Goal: Transaction & Acquisition: Purchase product/service

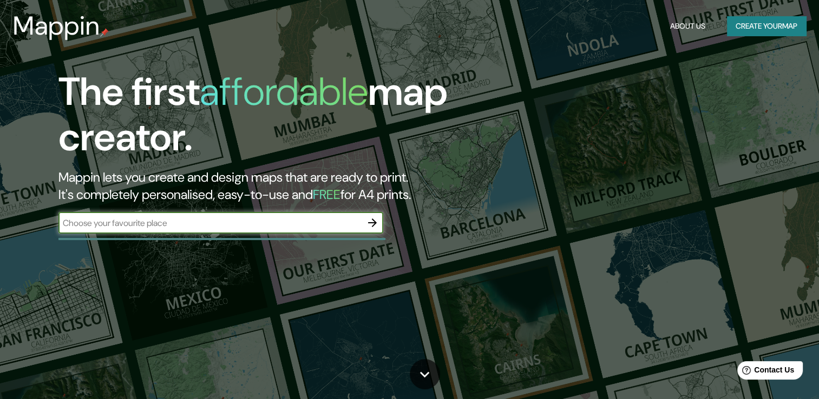
click at [143, 233] on div "​" at bounding box center [220, 223] width 325 height 22
type input "chupaca"
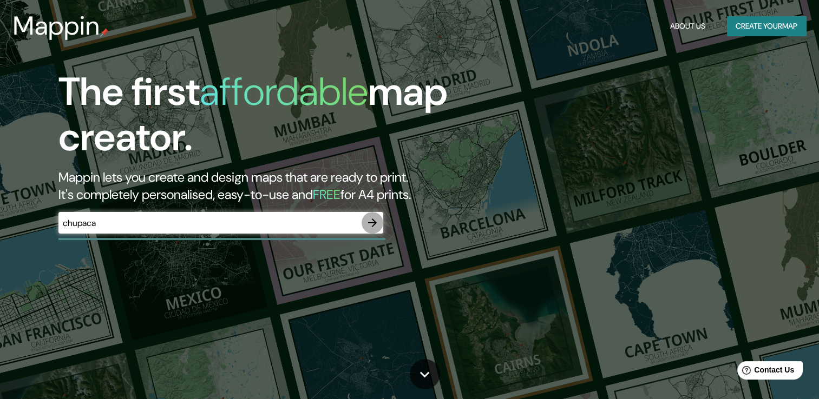
click at [372, 226] on icon "button" at bounding box center [372, 223] width 9 height 9
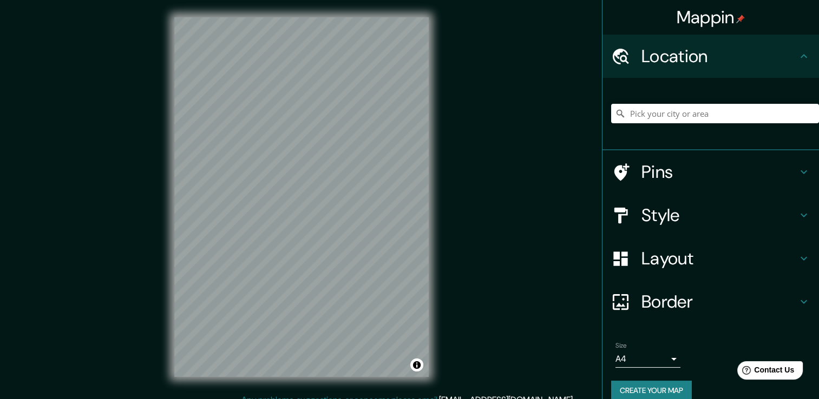
click at [492, 194] on div "Mappin Location Pins Style Layout Border Choose a border. Hint : you can make l…" at bounding box center [409, 205] width 819 height 411
click at [437, 117] on div "© Mapbox © OpenStreetMap Improve this map" at bounding box center [301, 197] width 289 height 394
click at [661, 105] on input "Pick your city or area" at bounding box center [715, 113] width 208 height 19
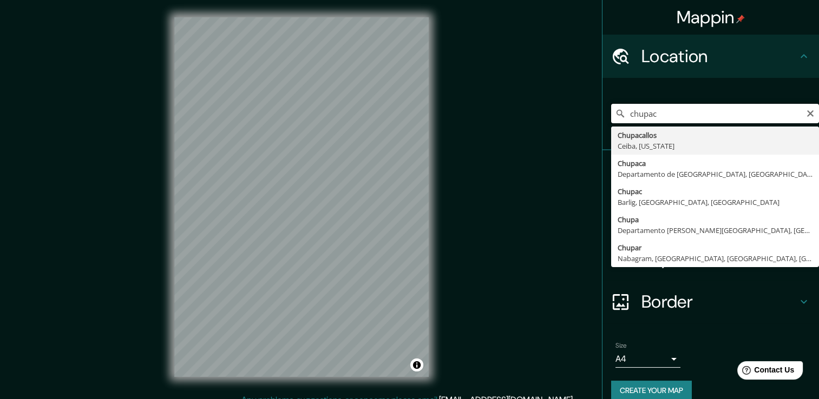
type input "Chupacallos, [GEOGRAPHIC_DATA], [US_STATE]"
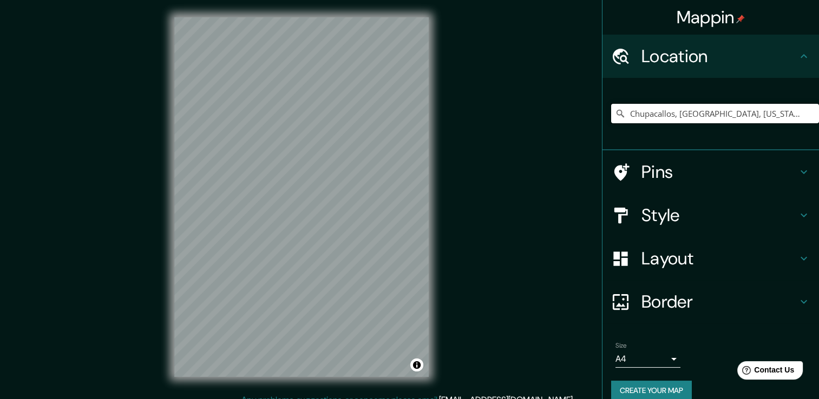
drag, startPoint x: 753, startPoint y: 118, endPoint x: 577, endPoint y: 122, distance: 175.3
click at [577, 122] on div "Mappin Location [GEOGRAPHIC_DATA], [GEOGRAPHIC_DATA], [US_STATE] [GEOGRAPHIC_DA…" at bounding box center [409, 205] width 819 height 411
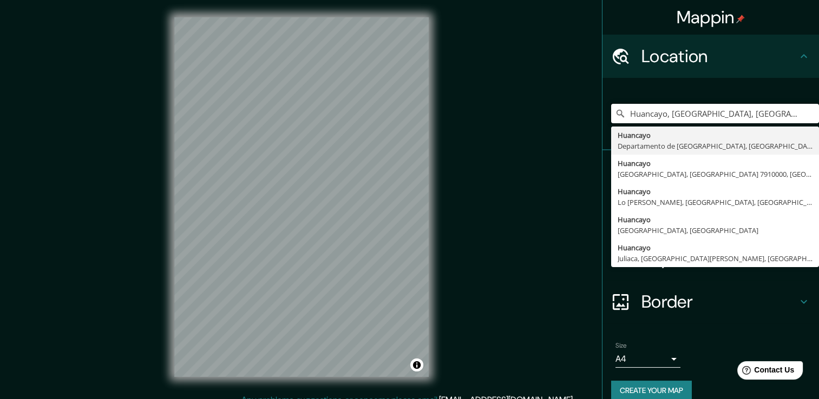
type input "Huancayo, [GEOGRAPHIC_DATA], [GEOGRAPHIC_DATA]"
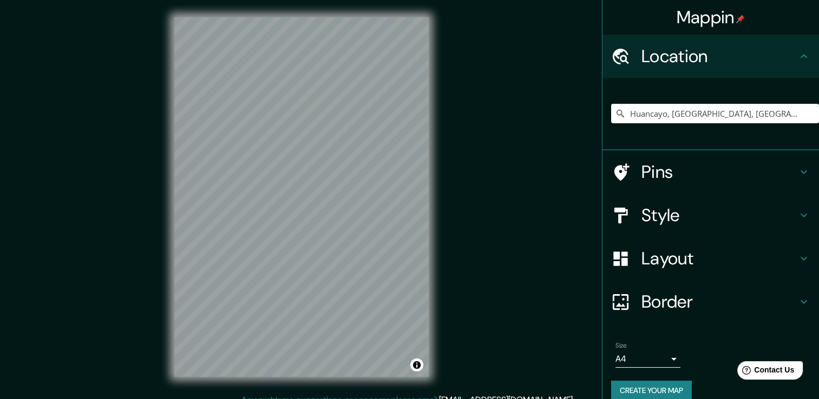
click at [687, 175] on h4 "Pins" at bounding box center [719, 172] width 156 height 22
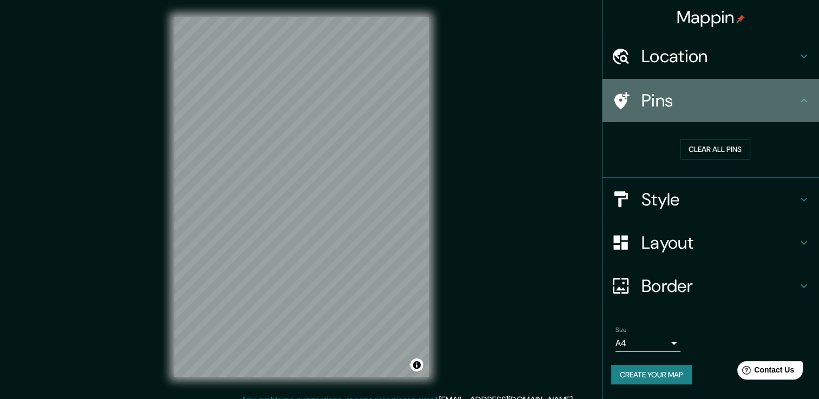
click at [773, 108] on h4 "Pins" at bounding box center [719, 101] width 156 height 22
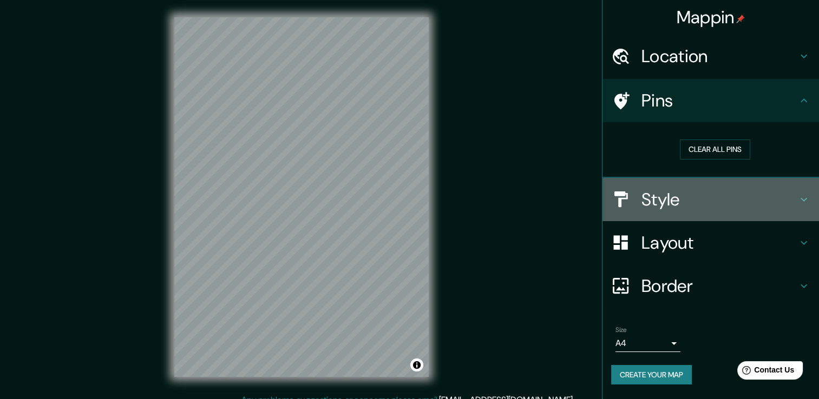
click at [742, 197] on h4 "Style" at bounding box center [719, 200] width 156 height 22
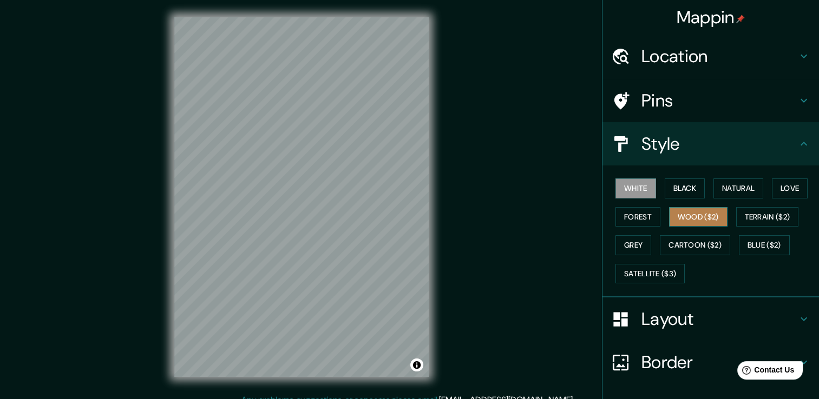
click at [699, 223] on button "Wood ($2)" at bounding box center [698, 217] width 58 height 20
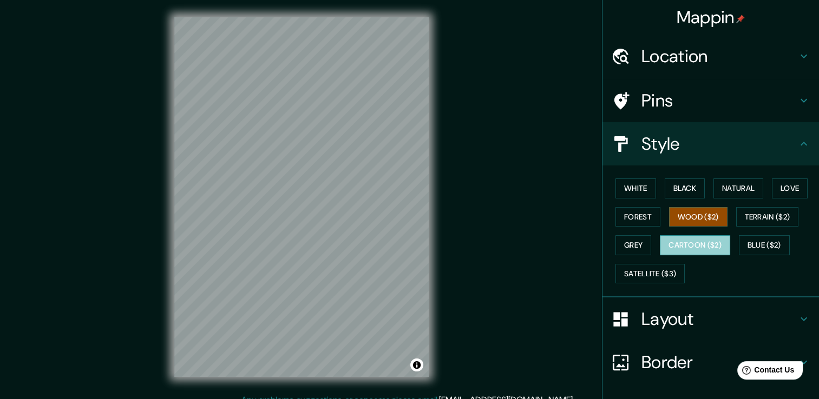
click at [687, 245] on button "Cartoon ($2)" at bounding box center [694, 245] width 70 height 20
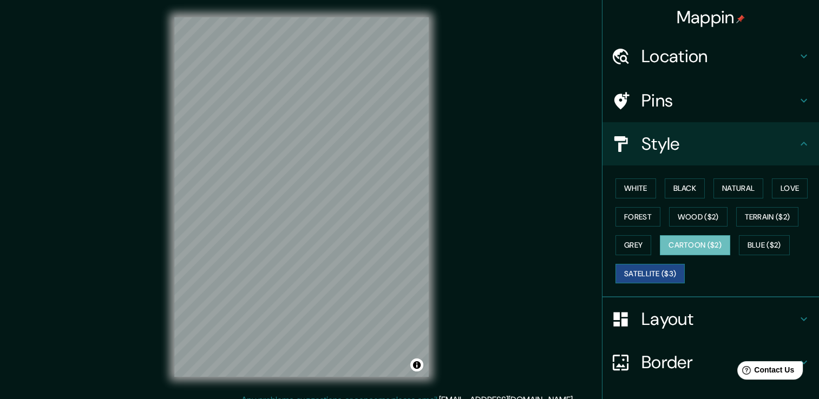
click at [624, 273] on button "Satellite ($3)" at bounding box center [649, 274] width 69 height 20
click at [748, 246] on button "Blue ($2)" at bounding box center [763, 245] width 51 height 20
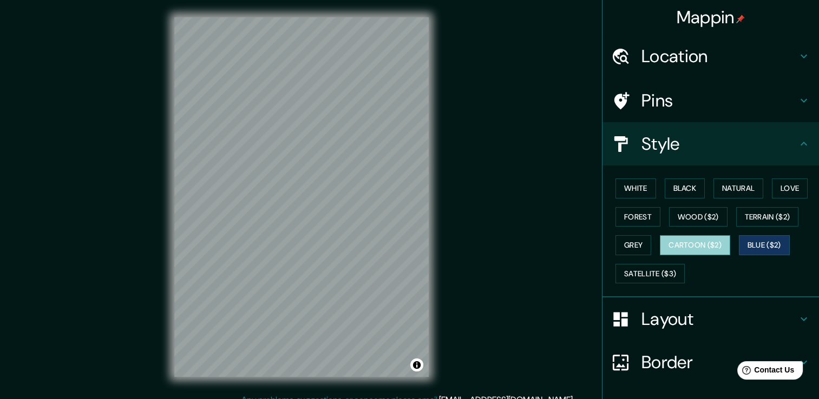
click at [682, 246] on button "Cartoon ($2)" at bounding box center [694, 245] width 70 height 20
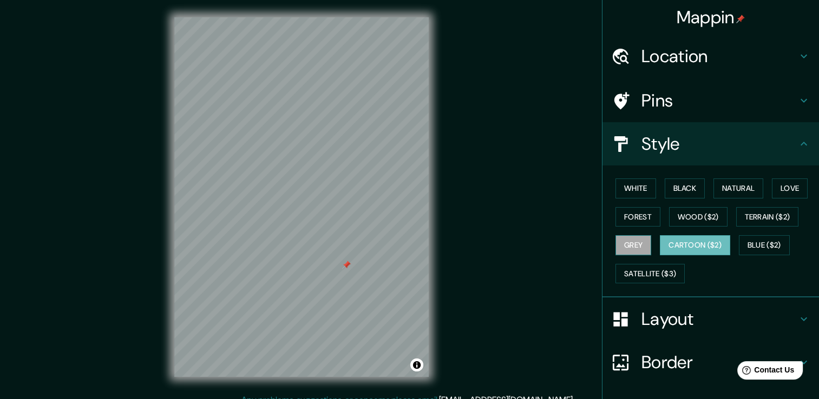
click at [625, 242] on button "Grey" at bounding box center [633, 245] width 36 height 20
click at [757, 218] on button "Terrain ($2)" at bounding box center [767, 217] width 63 height 20
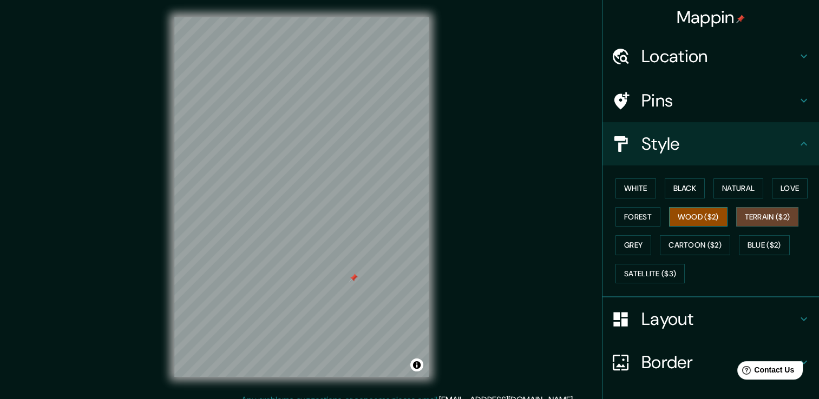
click at [709, 217] on button "Wood ($2)" at bounding box center [698, 217] width 58 height 20
click at [647, 213] on button "Forest" at bounding box center [637, 217] width 45 height 20
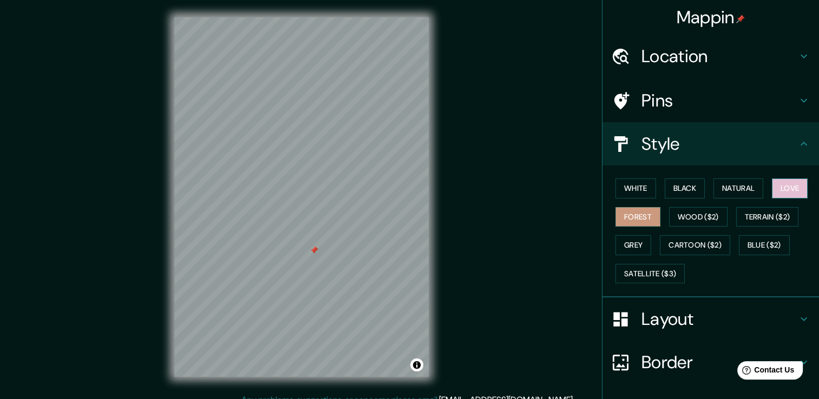
click at [777, 182] on button "Love" at bounding box center [789, 189] width 36 height 20
click at [735, 195] on button "Natural" at bounding box center [738, 189] width 50 height 20
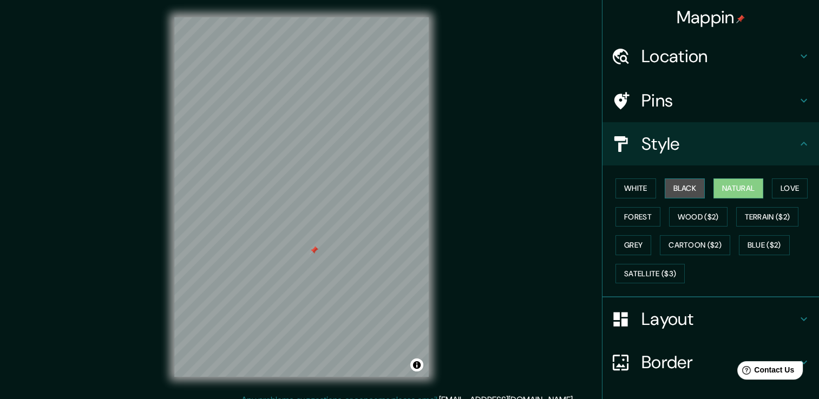
click at [681, 190] on button "Black" at bounding box center [684, 189] width 41 height 20
click at [636, 189] on button "White" at bounding box center [635, 189] width 41 height 20
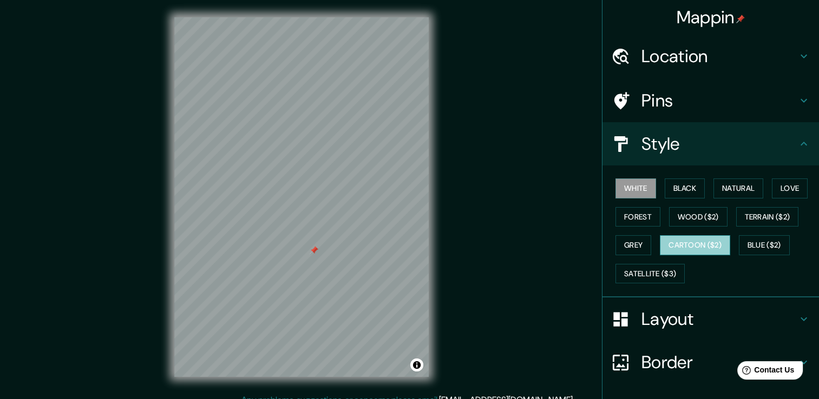
click at [703, 248] on button "Cartoon ($2)" at bounding box center [694, 245] width 70 height 20
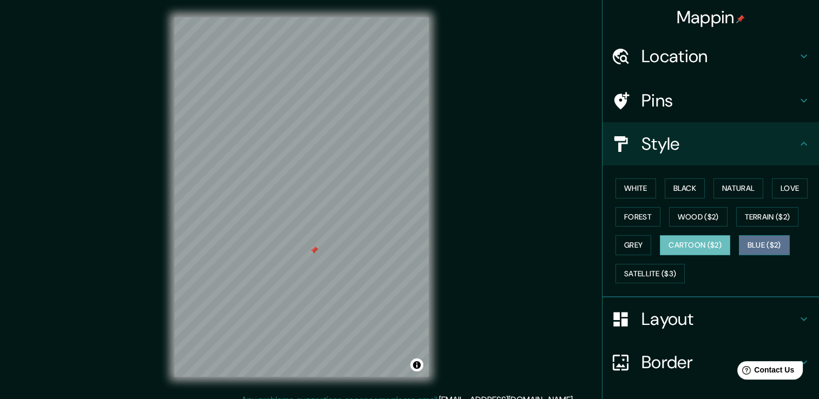
click at [753, 248] on button "Blue ($2)" at bounding box center [763, 245] width 51 height 20
click at [707, 247] on button "Cartoon ($2)" at bounding box center [694, 245] width 70 height 20
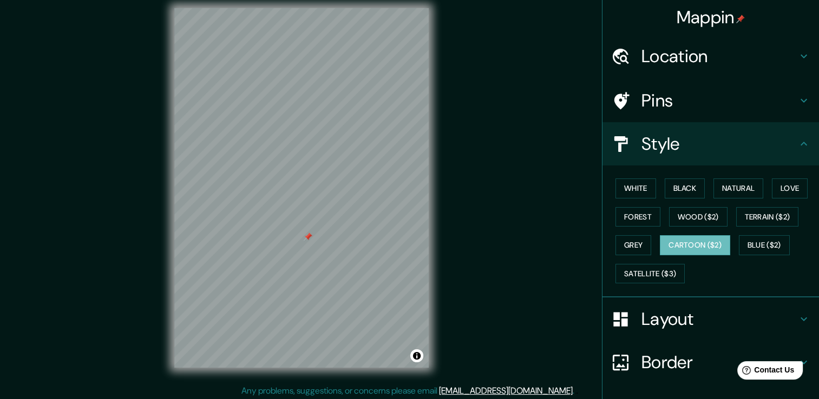
scroll to position [12, 0]
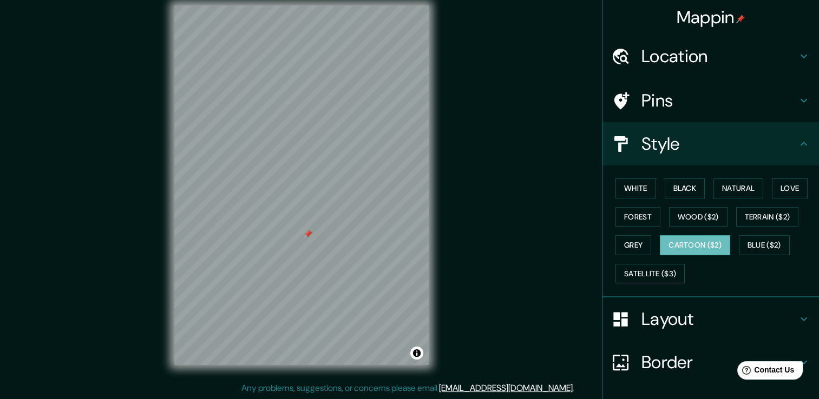
drag, startPoint x: 500, startPoint y: 326, endPoint x: 500, endPoint y: 311, distance: 15.1
click at [500, 311] on div "Mappin Location [GEOGRAPHIC_DATA], [GEOGRAPHIC_DATA], [GEOGRAPHIC_DATA] [GEOGRA…" at bounding box center [409, 193] width 819 height 411
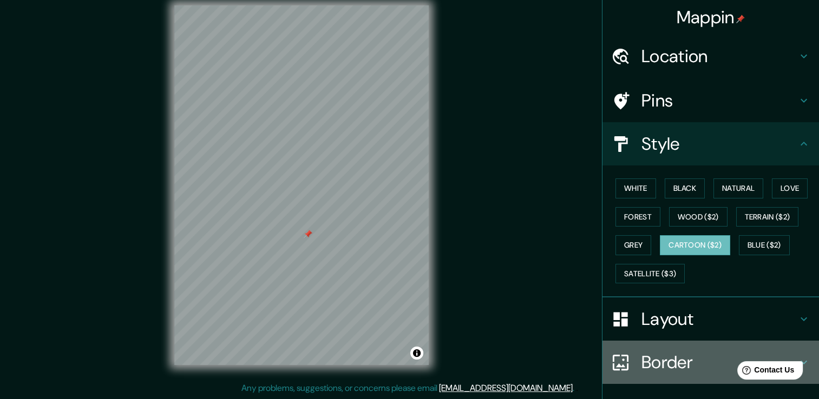
click at [624, 358] on div at bounding box center [626, 362] width 30 height 19
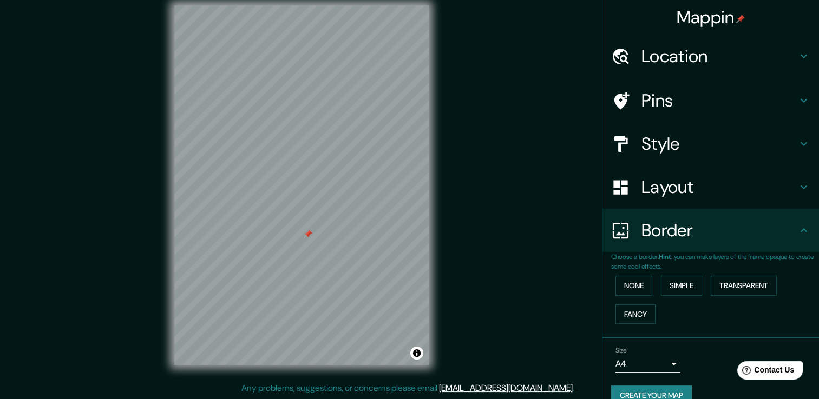
click at [618, 298] on div "None Simple Transparent Fancy" at bounding box center [715, 300] width 208 height 57
click at [619, 289] on button "None" at bounding box center [633, 286] width 37 height 20
click at [668, 288] on button "Simple" at bounding box center [681, 286] width 41 height 20
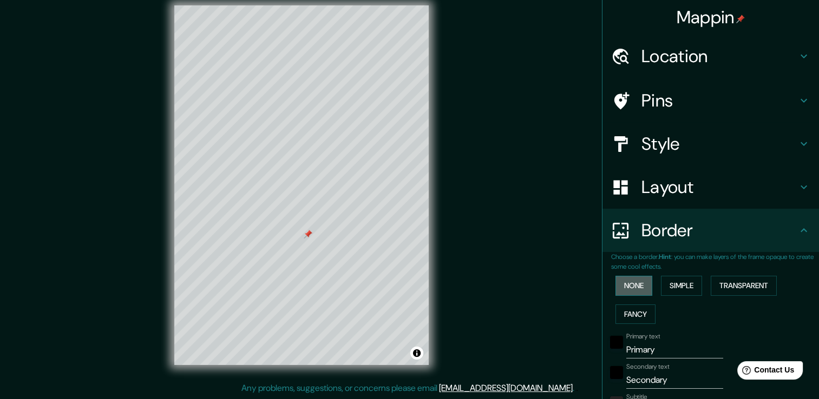
click at [636, 284] on button "None" at bounding box center [633, 286] width 37 height 20
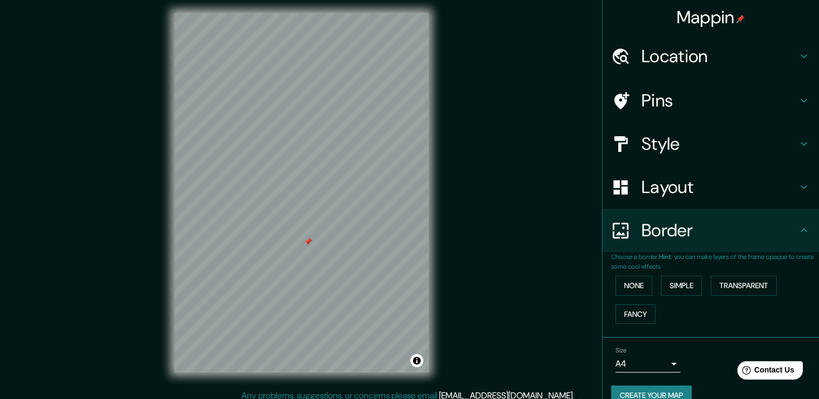
scroll to position [0, 0]
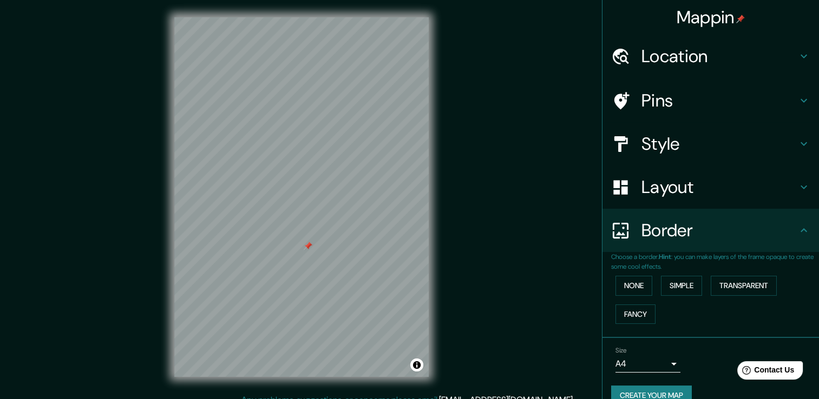
click at [511, 237] on div "Mappin Location [GEOGRAPHIC_DATA], [GEOGRAPHIC_DATA], [GEOGRAPHIC_DATA] [GEOGRA…" at bounding box center [409, 205] width 819 height 411
click at [451, 214] on div "Mappin Location [GEOGRAPHIC_DATA], [GEOGRAPHIC_DATA], [GEOGRAPHIC_DATA] [GEOGRA…" at bounding box center [409, 205] width 819 height 411
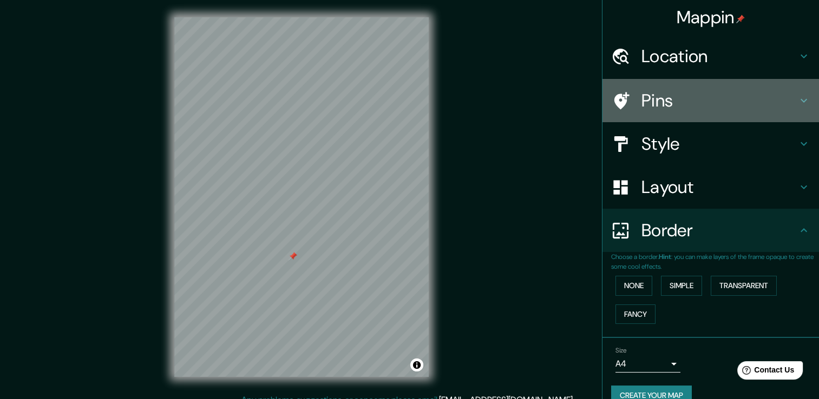
click at [685, 98] on h4 "Pins" at bounding box center [719, 101] width 156 height 22
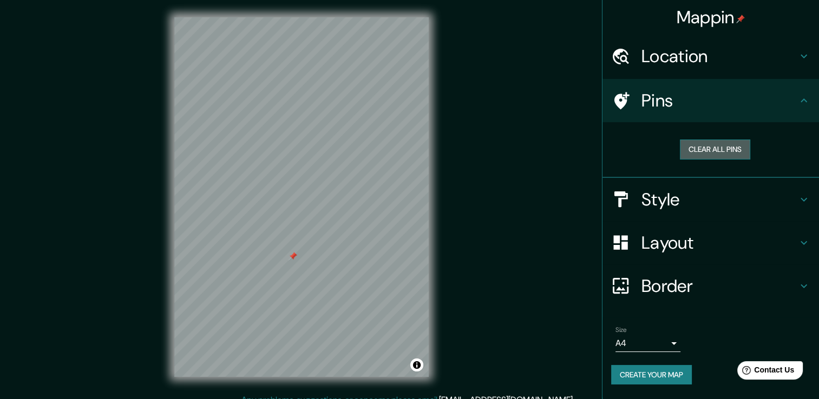
click at [724, 143] on button "Clear all pins" at bounding box center [714, 150] width 70 height 20
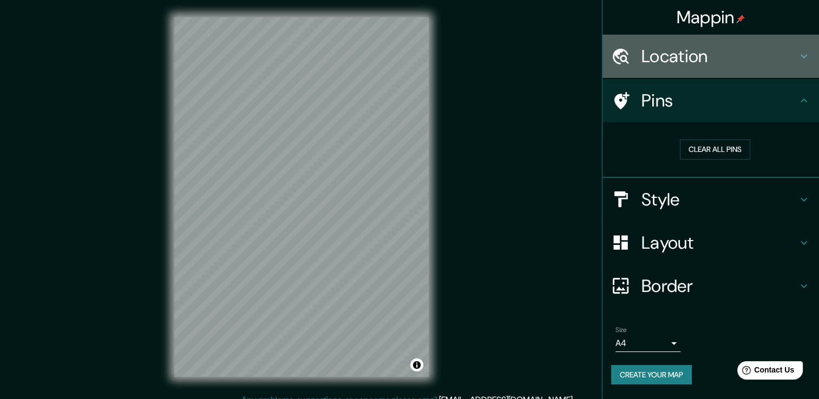
click at [691, 64] on h4 "Location" at bounding box center [719, 56] width 156 height 22
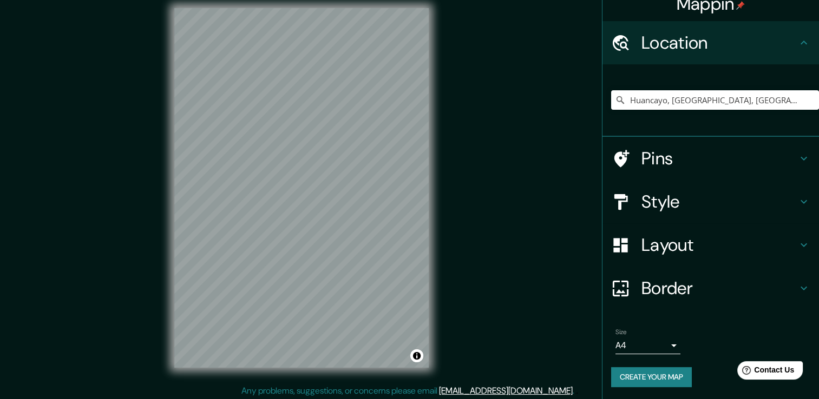
scroll to position [12, 0]
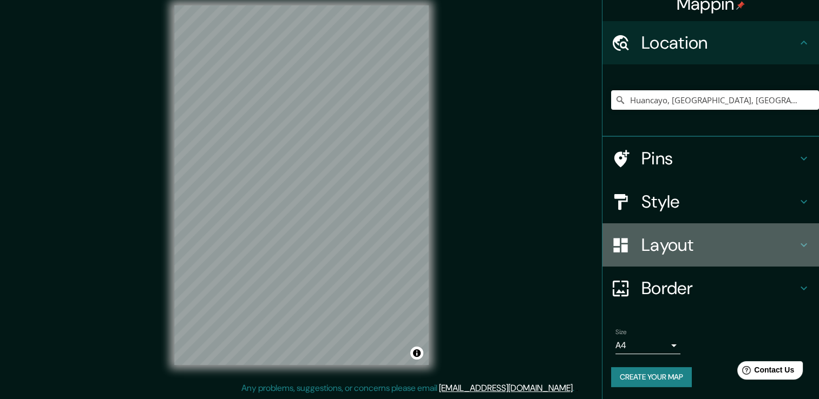
click at [731, 253] on h4 "Layout" at bounding box center [719, 245] width 156 height 22
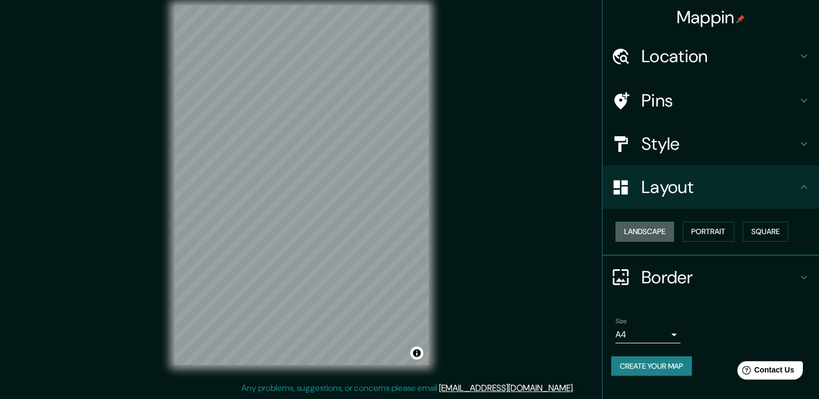
click at [665, 233] on button "Landscape" at bounding box center [644, 232] width 58 height 20
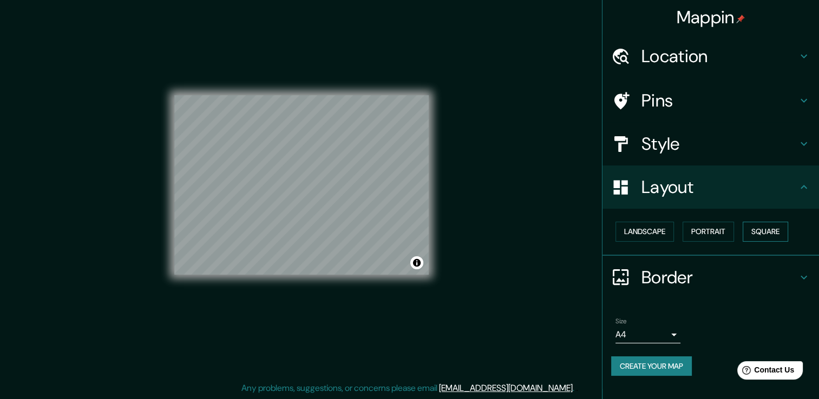
click at [766, 235] on button "Square" at bounding box center [764, 232] width 45 height 20
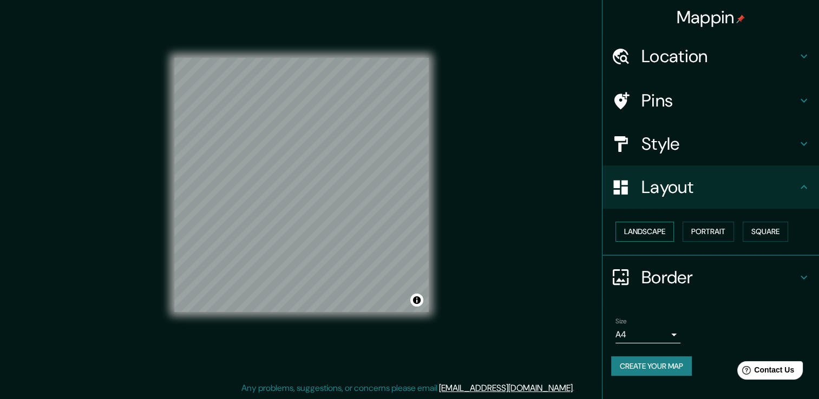
click at [654, 225] on button "Landscape" at bounding box center [644, 232] width 58 height 20
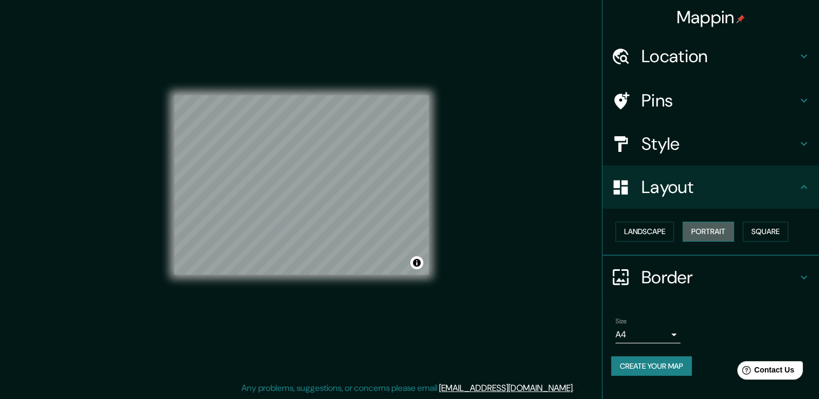
click at [706, 230] on button "Portrait" at bounding box center [707, 232] width 51 height 20
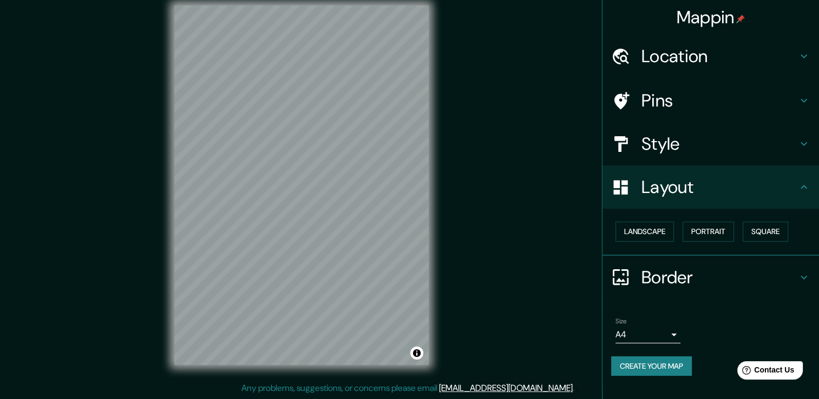
click at [445, 216] on div "© Mapbox © OpenStreetMap Improve this map" at bounding box center [301, 185] width 289 height 394
click at [709, 148] on h4 "Style" at bounding box center [719, 144] width 156 height 22
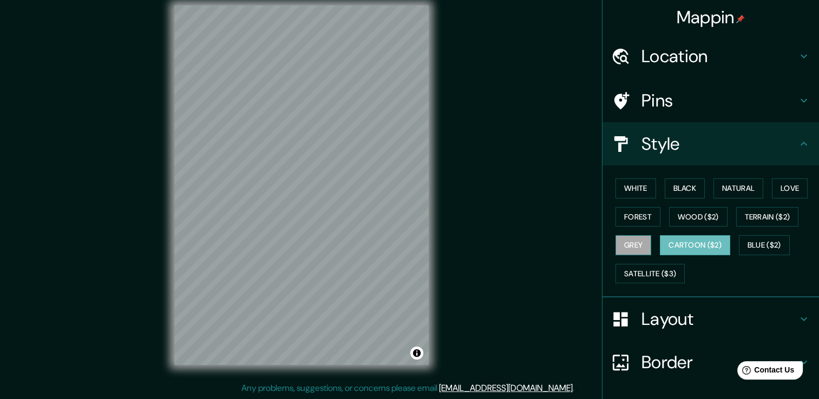
click at [622, 243] on button "Grey" at bounding box center [633, 245] width 36 height 20
click at [742, 247] on button "Blue ($2)" at bounding box center [763, 245] width 51 height 20
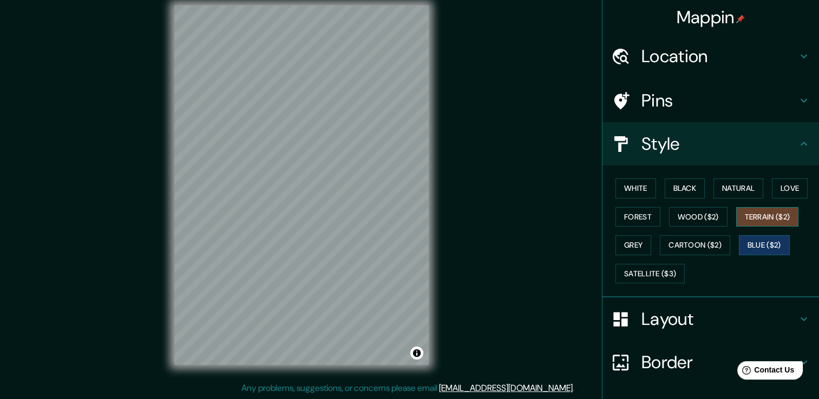
click at [771, 221] on button "Terrain ($2)" at bounding box center [767, 217] width 63 height 20
click at [775, 186] on button "Love" at bounding box center [789, 189] width 36 height 20
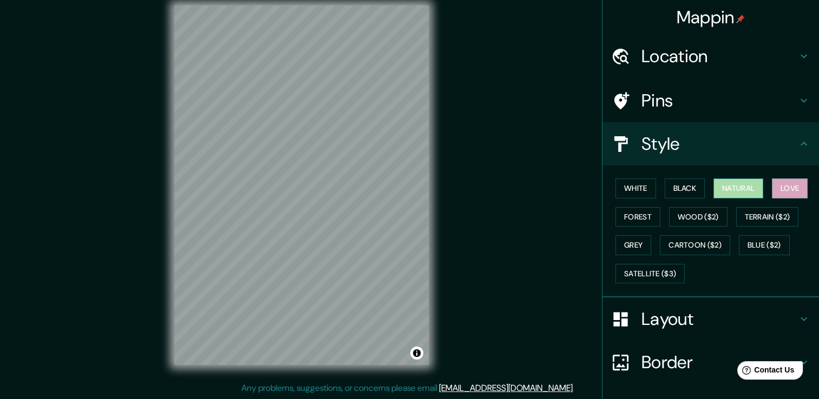
click at [737, 185] on button "Natural" at bounding box center [738, 189] width 50 height 20
click at [675, 195] on button "Black" at bounding box center [684, 189] width 41 height 20
click at [611, 195] on div "White Black Natural Love Forest Wood ($2) Terrain ($2) Grey Cartoon ($2) Blue (…" at bounding box center [715, 231] width 208 height 114
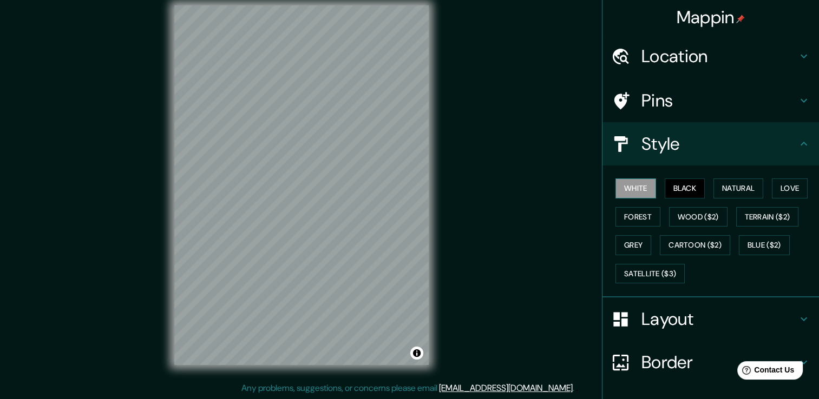
click at [616, 187] on button "White" at bounding box center [635, 189] width 41 height 20
click at [632, 213] on button "Forest" at bounding box center [637, 217] width 45 height 20
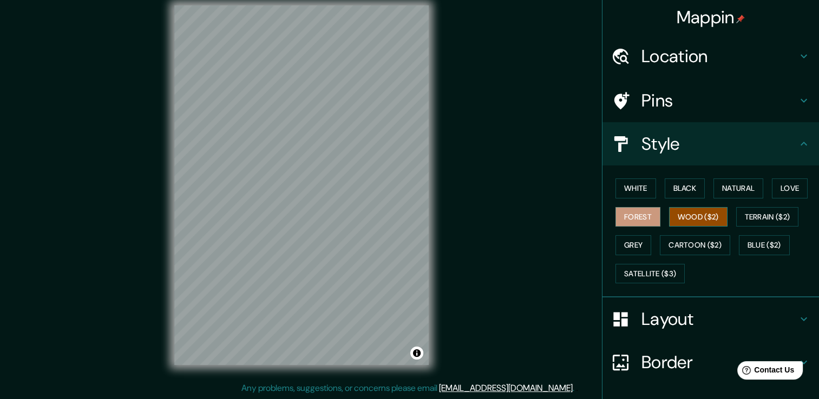
click at [677, 215] on button "Wood ($2)" at bounding box center [698, 217] width 58 height 20
click at [747, 214] on button "Terrain ($2)" at bounding box center [767, 217] width 63 height 20
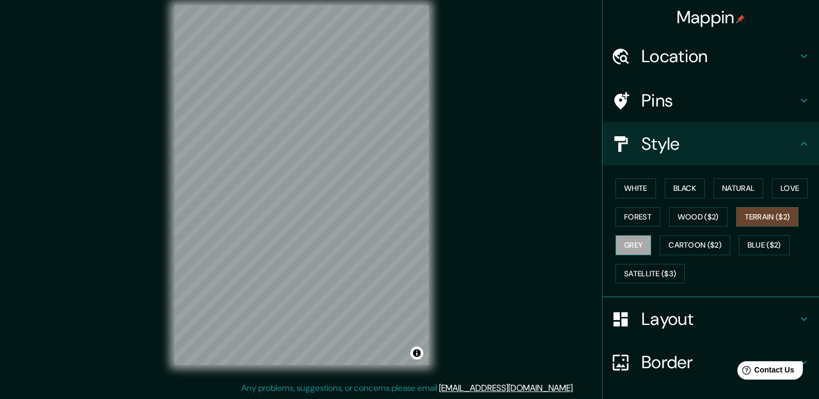
click at [641, 244] on button "Grey" at bounding box center [633, 245] width 36 height 20
click at [670, 243] on button "Cartoon ($2)" at bounding box center [694, 245] width 70 height 20
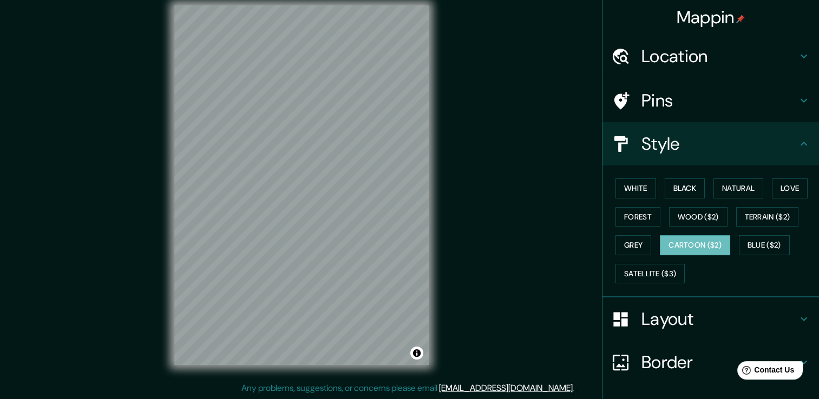
click at [440, 258] on div "© Mapbox © OpenStreetMap Improve this map" at bounding box center [301, 185] width 289 height 394
click at [635, 248] on button "Grey" at bounding box center [633, 245] width 36 height 20
click at [682, 239] on button "Cartoon ($2)" at bounding box center [694, 245] width 70 height 20
